Goal: Information Seeking & Learning: Learn about a topic

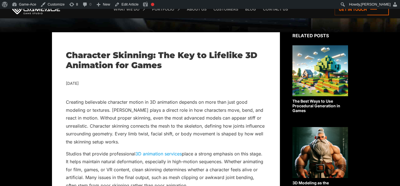
scroll to position [124, 0]
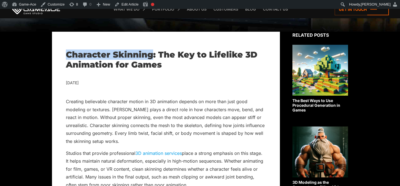
drag, startPoint x: 148, startPoint y: 54, endPoint x: 63, endPoint y: 53, distance: 85.2
copy h1 "Character Skinning"
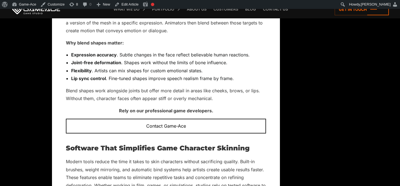
scroll to position [1539, 0]
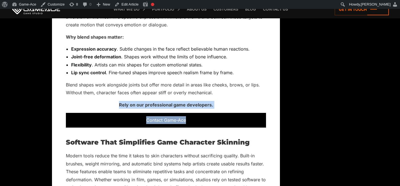
drag, startPoint x: 118, startPoint y: 97, endPoint x: 188, endPoint y: 112, distance: 71.8
copy div "Rely on our professional game developers. Contact Game-Ace"
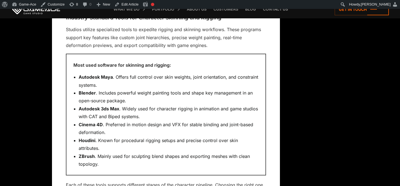
scroll to position [1744, 0]
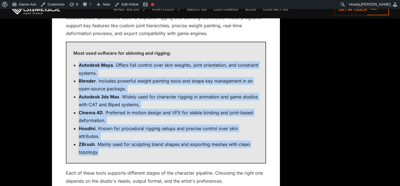
drag, startPoint x: 100, startPoint y: 145, endPoint x: 78, endPoint y: 57, distance: 90.4
click at [78, 61] on ul "Autodesk Maya . Offers full control over skin weights, joint orientation, and c…" at bounding box center [165, 108] width 185 height 95
copy ul "Autodesk Maya . Offers full control over skin weights, joint orientation, and c…"
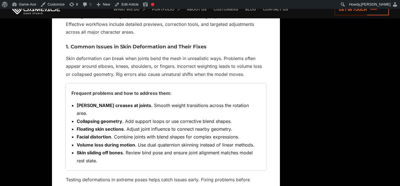
scroll to position [2300, 0]
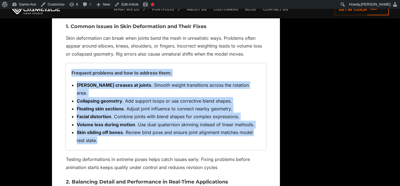
drag, startPoint x: 100, startPoint y: 126, endPoint x: 68, endPoint y: 62, distance: 71.7
click at [68, 63] on div "Frequent problems and how to address them: Sharp creases at joints . Smooth wei…" at bounding box center [166, 106] width 200 height 87
copy div "Frequent problems and how to address them: Sharp creases at joints . Smooth wei…"
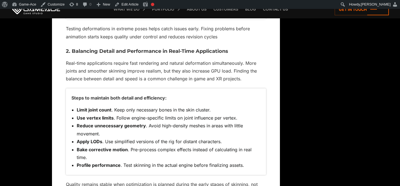
scroll to position [2439, 0]
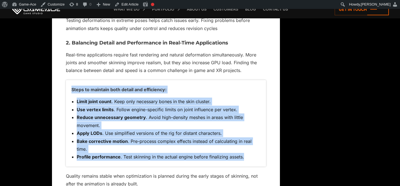
drag, startPoint x: 70, startPoint y: 74, endPoint x: 263, endPoint y: 138, distance: 202.9
click at [263, 138] on div "Steps to maintain both detail and efficiency: Limit joint count . Keep only nec…" at bounding box center [166, 123] width 200 height 87
copy div "Steps to maintain both detail and efficiency: Limit joint count . Keep only nec…"
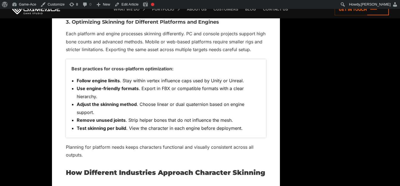
scroll to position [2623, 0]
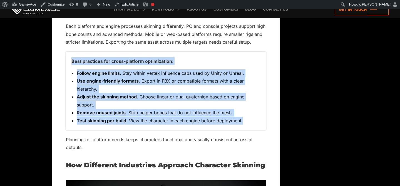
drag, startPoint x: 71, startPoint y: 46, endPoint x: 248, endPoint y: 109, distance: 187.9
click at [248, 109] on div "Best practices for cross-platform optimization: Follow engine limits . Stay wit…" at bounding box center [166, 91] width 200 height 79
copy div "Best practices for cross-platform optimization: Follow engine limits . Stay wit…"
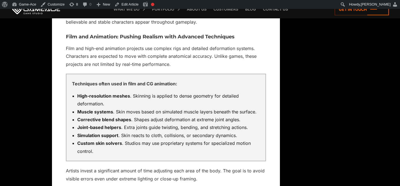
scroll to position [3121, 0]
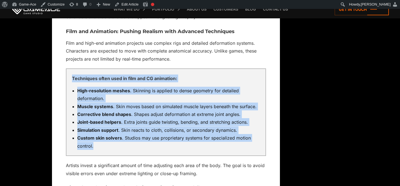
drag, startPoint x: 99, startPoint y: 132, endPoint x: 69, endPoint y: 67, distance: 72.0
click at [68, 68] on div "Techniques often used in film and CG animation: High-resolution meshes . Skinni…" at bounding box center [166, 112] width 200 height 88
copy div "Techniques often used in film and CG animation: High-resolution meshes . Skinni…"
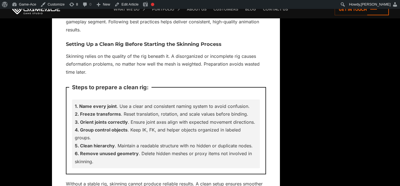
scroll to position [4080, 0]
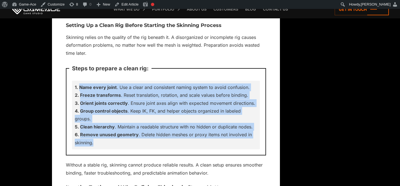
drag, startPoint x: 75, startPoint y: 70, endPoint x: 110, endPoint y: 127, distance: 66.5
click at [110, 127] on div "Steps to prepare a clean rig: Name every joint . Use a clear and consistent nam…" at bounding box center [166, 111] width 200 height 87
copy ol "Name every joint . Use a clear and consistent naming system to avoid confusion.…"
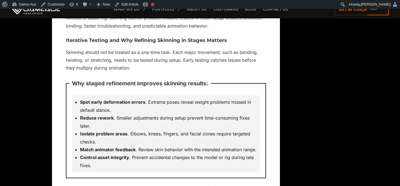
scroll to position [4231, 0]
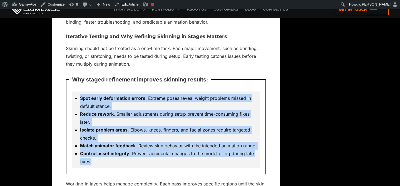
drag, startPoint x: 94, startPoint y: 138, endPoint x: 76, endPoint y: 71, distance: 69.1
click at [76, 92] on div "Spot early deformation errors . Extreme poses reveal weight problems missed in …" at bounding box center [166, 130] width 188 height 77
copy ul "Spot early deformation errors . Extreme poses reveal weight problems missed in …"
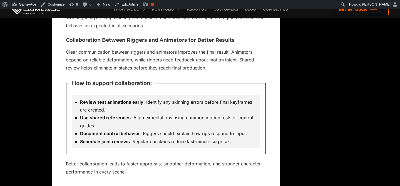
scroll to position [4363, 0]
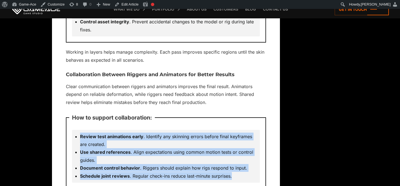
drag, startPoint x: 237, startPoint y: 153, endPoint x: 80, endPoint y: 113, distance: 162.1
click at [80, 133] on ul "Review test animations early . Identify any skinning errors before final keyfra…" at bounding box center [166, 157] width 183 height 48
copy ul "Review test animations early . Identify any skinning errors before final keyfra…"
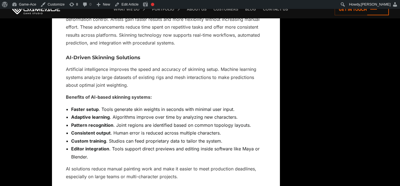
scroll to position [3463, 0]
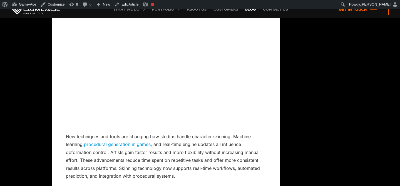
click at [251, 11] on link "Blog" at bounding box center [251, 9] width 16 height 18
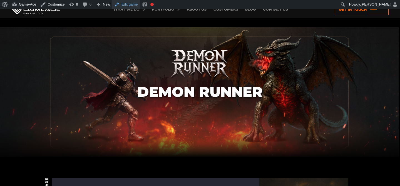
click at [133, 4] on link "Edit game" at bounding box center [126, 4] width 28 height 9
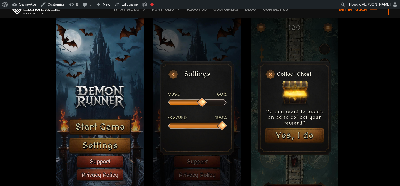
scroll to position [628, 0]
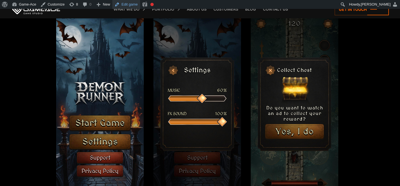
click at [131, 6] on link "Edit game" at bounding box center [126, 4] width 28 height 9
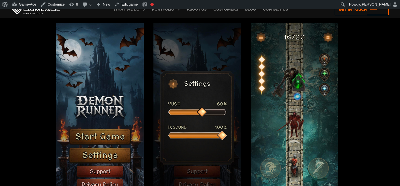
scroll to position [613, 0]
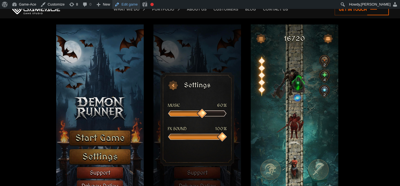
click at [126, 4] on link "Edit game" at bounding box center [126, 4] width 28 height 9
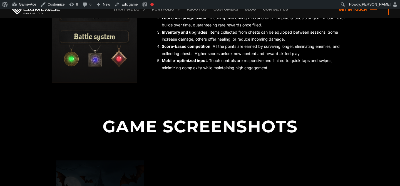
scroll to position [476, 0]
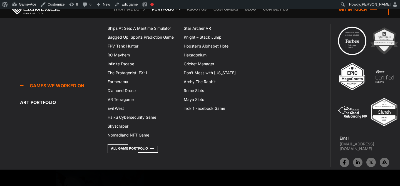
click at [164, 9] on link "Portfolio" at bounding box center [163, 9] width 28 height 18
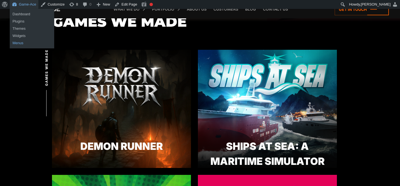
click at [18, 43] on link "Menus" at bounding box center [32, 43] width 45 height 7
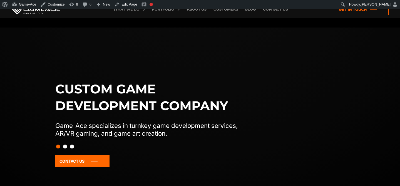
click at [162, 12] on link "Portfolio" at bounding box center [163, 9] width 28 height 18
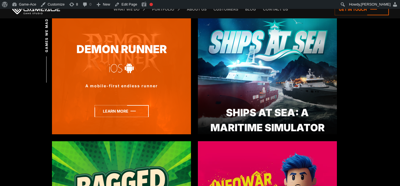
scroll to position [169, 0]
click at [132, 111] on icon at bounding box center [122, 111] width 54 height 12
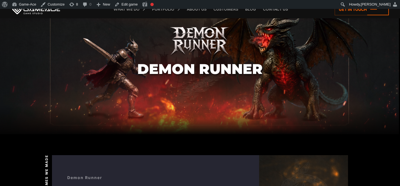
scroll to position [71, 0]
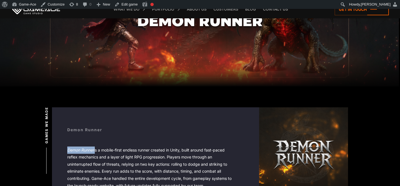
drag, startPoint x: 95, startPoint y: 149, endPoint x: 55, endPoint y: 149, distance: 40.1
click at [55, 149] on div "Demon Runner Demon Runner is a mobile-first endless runner created in Unity, bu…" at bounding box center [200, 151] width 296 height 89
copy p "Demon Runner"
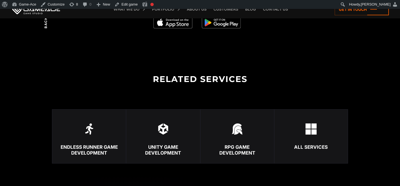
scroll to position [1150, 0]
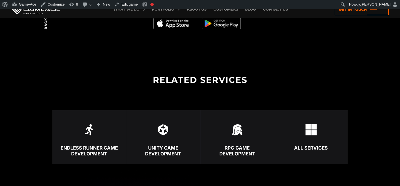
click at [180, 25] on img at bounding box center [173, 24] width 39 height 12
click at [224, 25] on img at bounding box center [221, 24] width 39 height 12
click at [177, 21] on img at bounding box center [173, 24] width 39 height 12
click at [240, 131] on img at bounding box center [237, 129] width 11 height 11
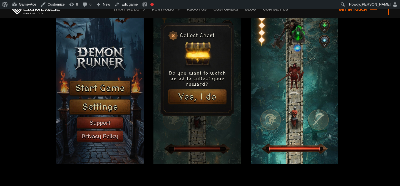
scroll to position [664, 0]
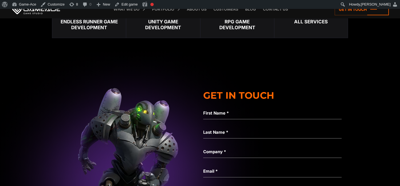
scroll to position [1257, 0]
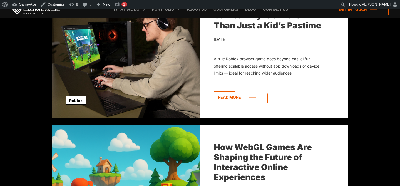
click at [246, 94] on icon at bounding box center [241, 97] width 54 height 12
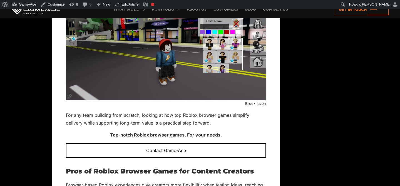
scroll to position [1749, 0]
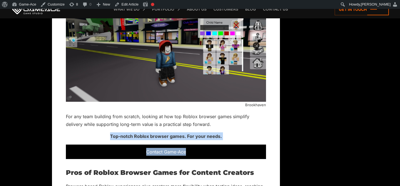
drag, startPoint x: 111, startPoint y: 137, endPoint x: 195, endPoint y: 153, distance: 85.5
copy div "Top-notch Roblox browser games. For your needs. Contact Game-Ace"
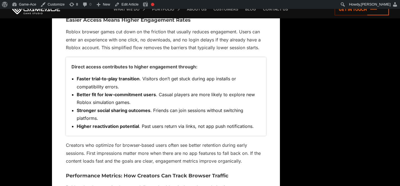
scroll to position [1963, 0]
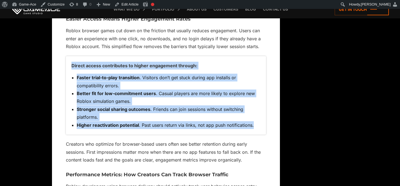
drag, startPoint x: 257, startPoint y: 125, endPoint x: 70, endPoint y: 66, distance: 197.0
click at [70, 65] on div "Direct access contributes to higher engagement through: Faster trial-to-play tr…" at bounding box center [166, 95] width 200 height 79
copy div "Direct access contributes to higher engagement through: Faster trial-to-play tr…"
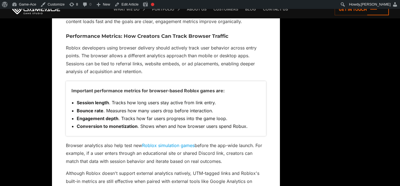
scroll to position [2103, 0]
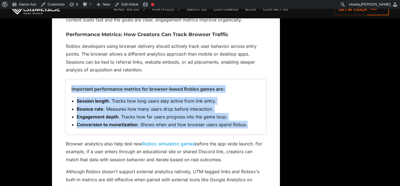
drag, startPoint x: 70, startPoint y: 88, endPoint x: 252, endPoint y: 125, distance: 186.1
click at [252, 125] on div "Important performance metrics for browser-based Roblox games are: Session lengt…" at bounding box center [166, 107] width 200 height 55
copy div "Important performance metrics for browser-based Roblox games are: Session lengt…"
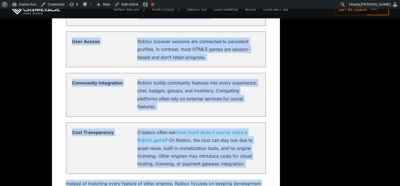
scroll to position [3450, 0]
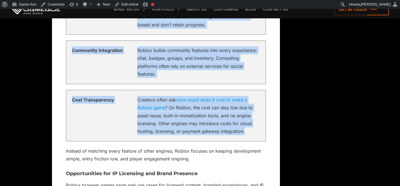
drag, startPoint x: 72, startPoint y: 126, endPoint x: 252, endPoint y: 138, distance: 180.5
copy div "Development Environment A crucial testing process to quantify your mobile game'…"
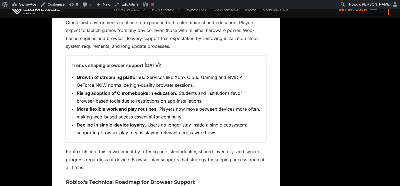
scroll to position [3854, 0]
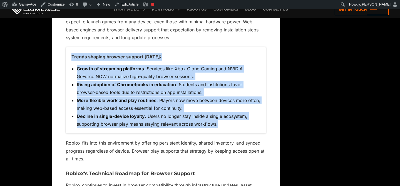
drag, startPoint x: 221, startPoint y: 133, endPoint x: 70, endPoint y: 65, distance: 165.8
click at [70, 65] on div "Trends shaping browser support [DATE]: Growth of streaming platforms . Services…" at bounding box center [166, 90] width 200 height 87
copy div "Trends shaping browser support [DATE]: Growth of streaming platforms . Services…"
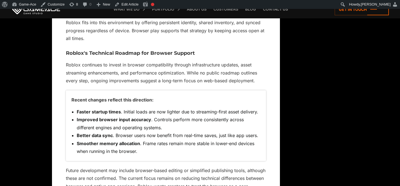
scroll to position [3976, 0]
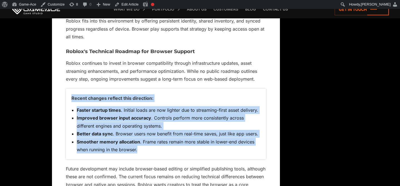
drag, startPoint x: 70, startPoint y: 106, endPoint x: 140, endPoint y: 156, distance: 86.0
click at [140, 156] on div "Recent changes reflect this direction: Faster startup times . Initial loads are…" at bounding box center [166, 124] width 200 height 71
copy div "Recent changes reflect this direction: Faster startup times . Initial loads are…"
